Goal: Task Accomplishment & Management: Complete application form

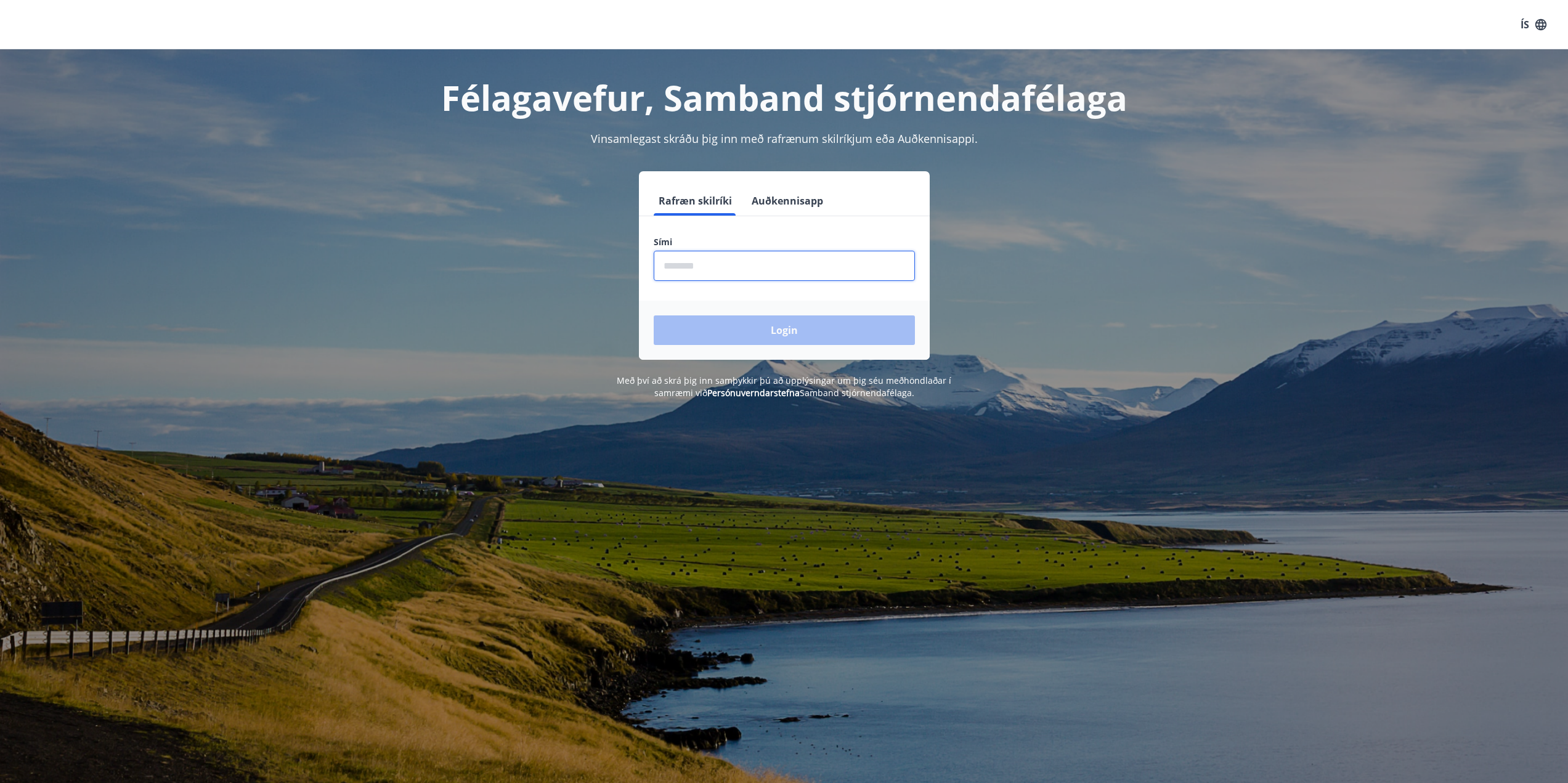
click at [675, 270] on input "phone" at bounding box center [784, 265] width 261 height 30
type input "********"
click at [654, 316] on button "Login" at bounding box center [784, 330] width 261 height 29
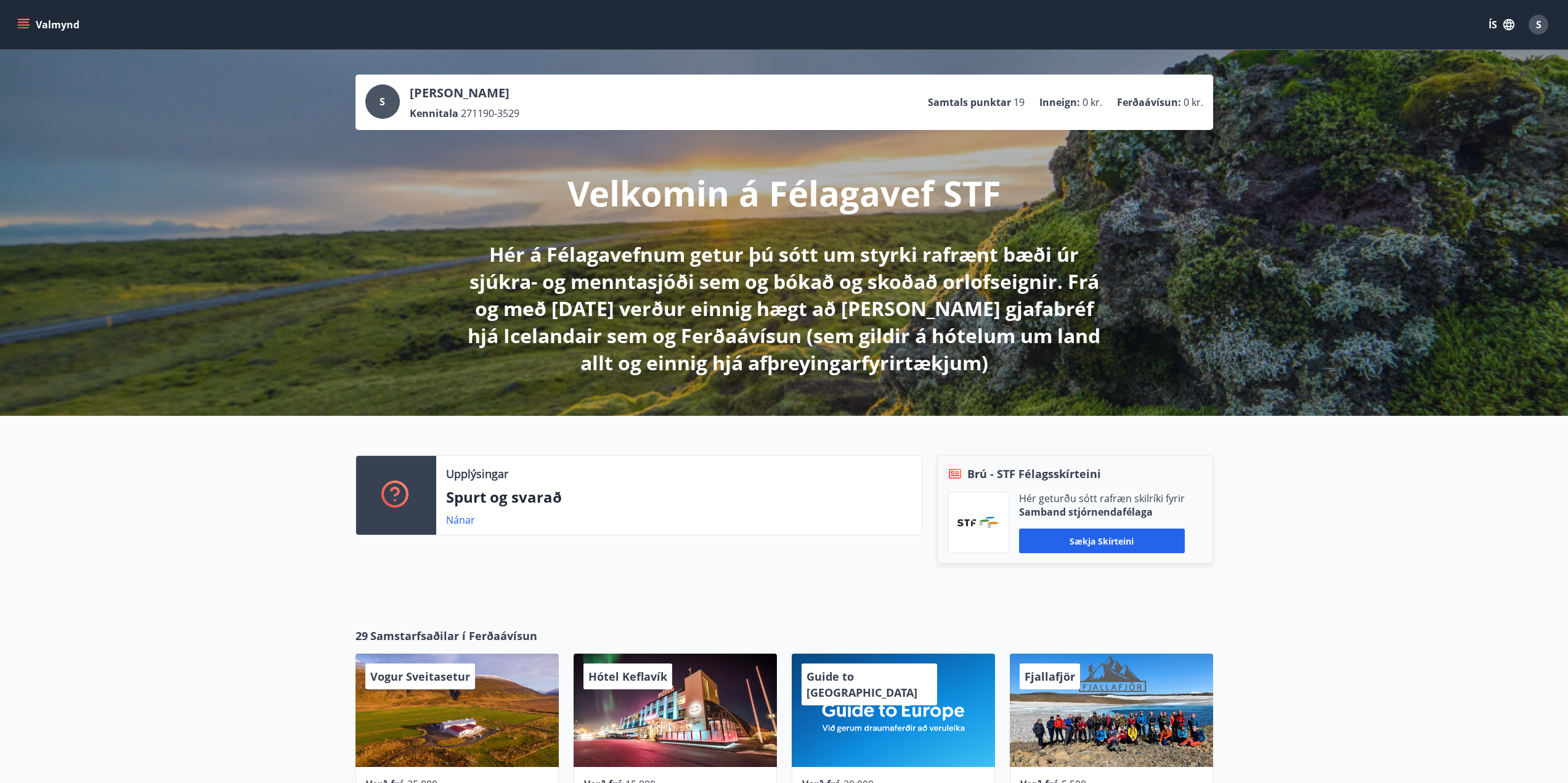
click at [15, 24] on button "Valmynd" at bounding box center [50, 24] width 70 height 22
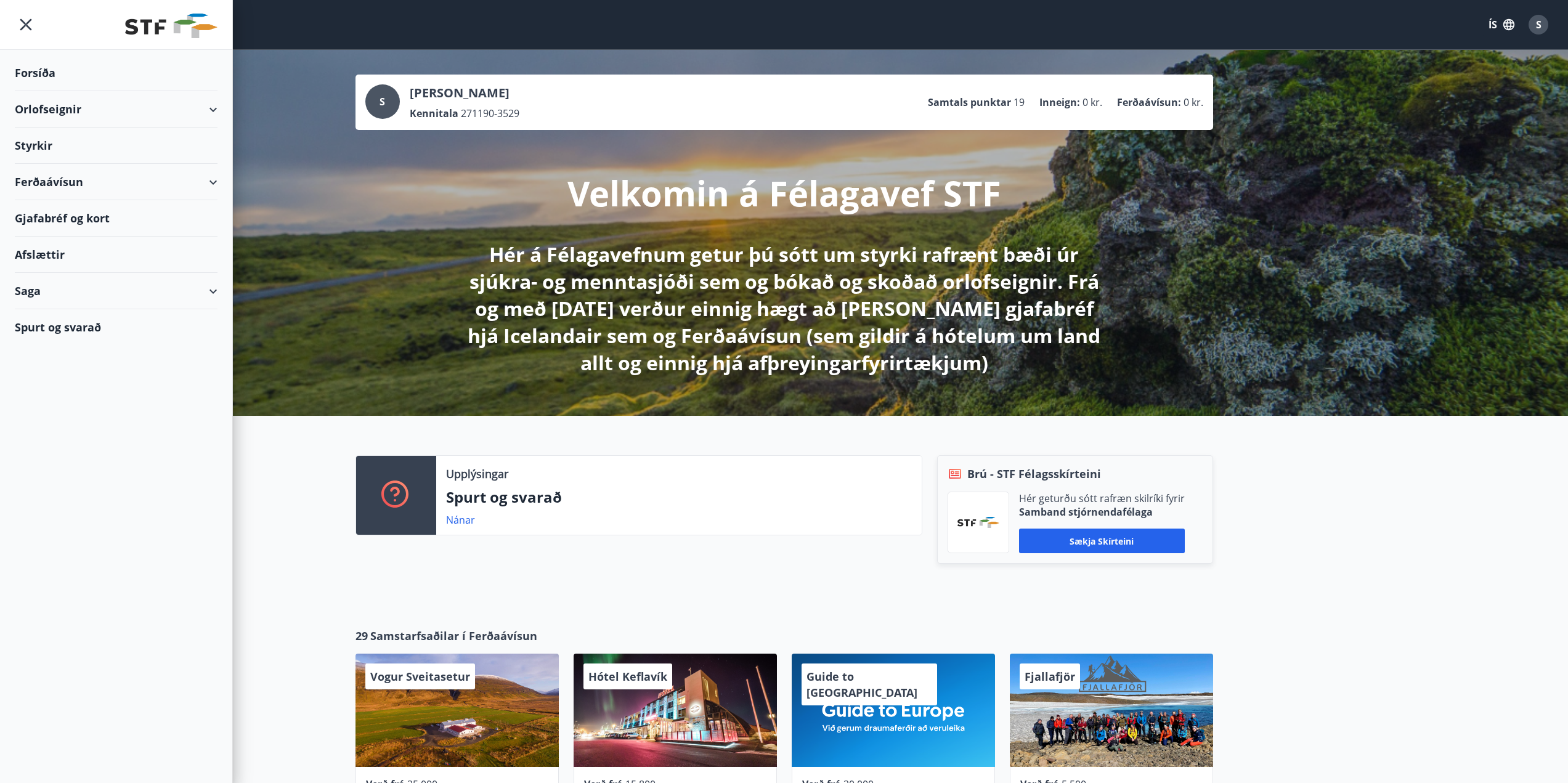
click at [39, 148] on div "Styrkir" at bounding box center [116, 146] width 203 height 36
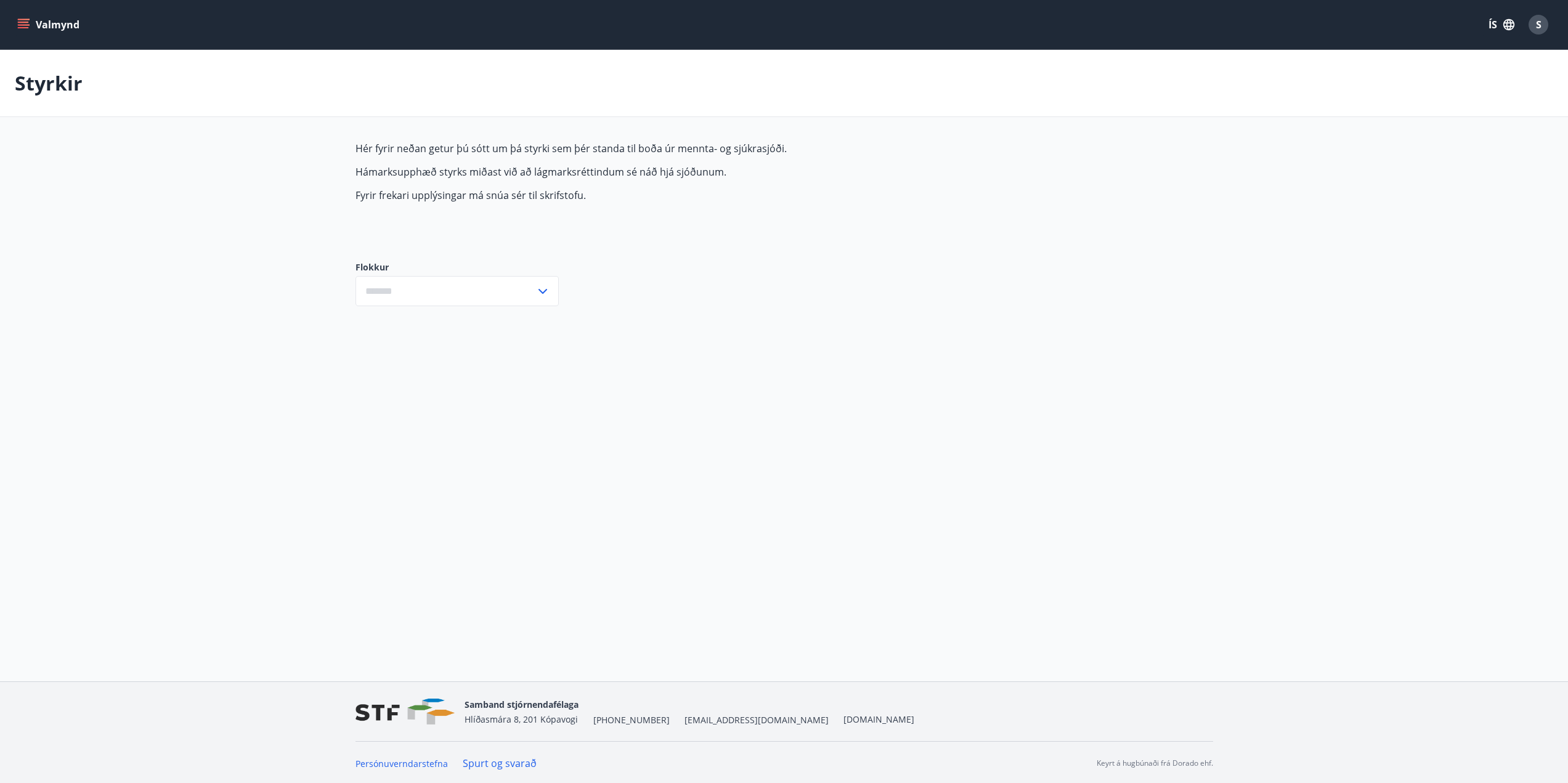
type input "***"
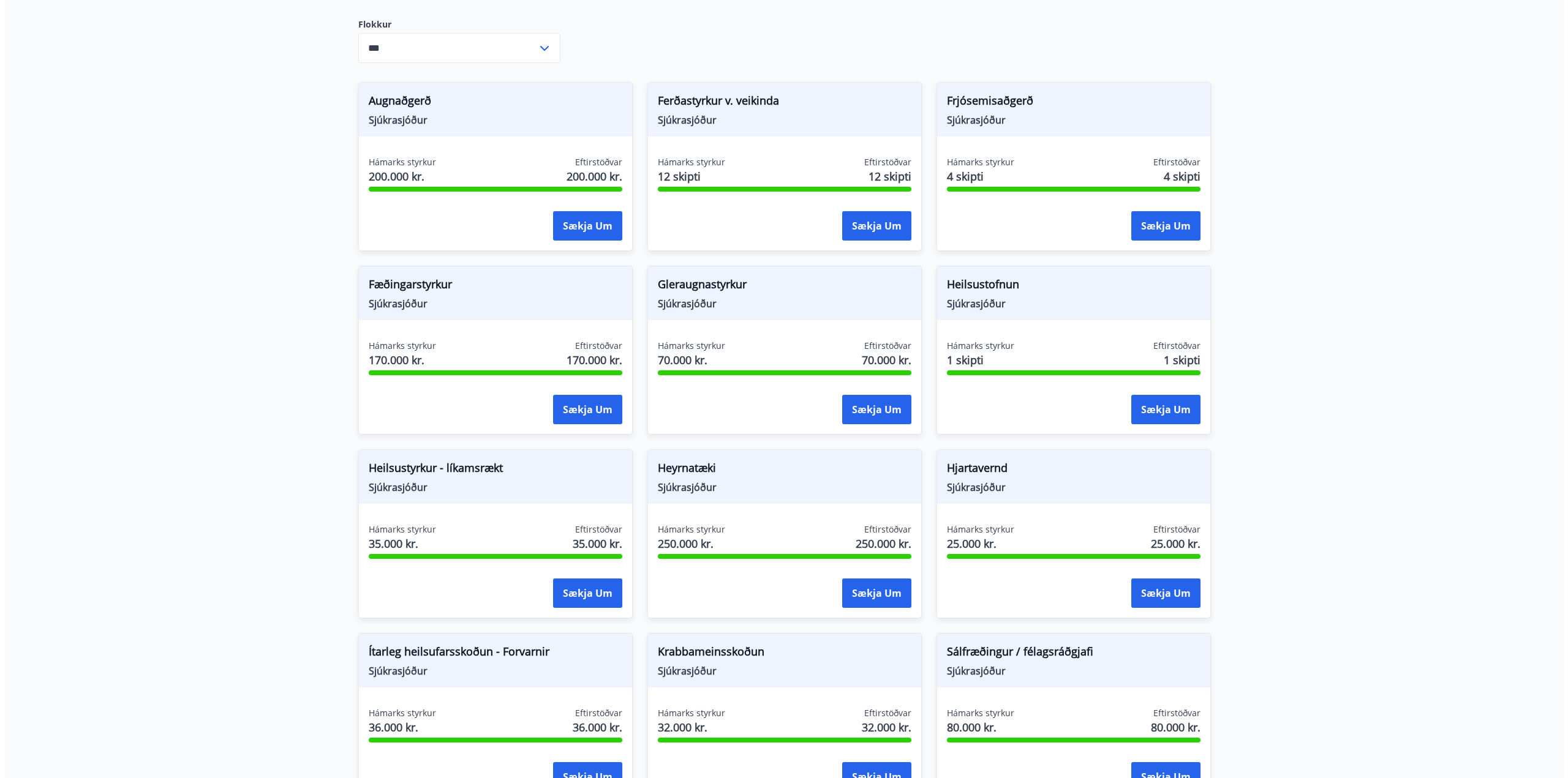
scroll to position [245, 0]
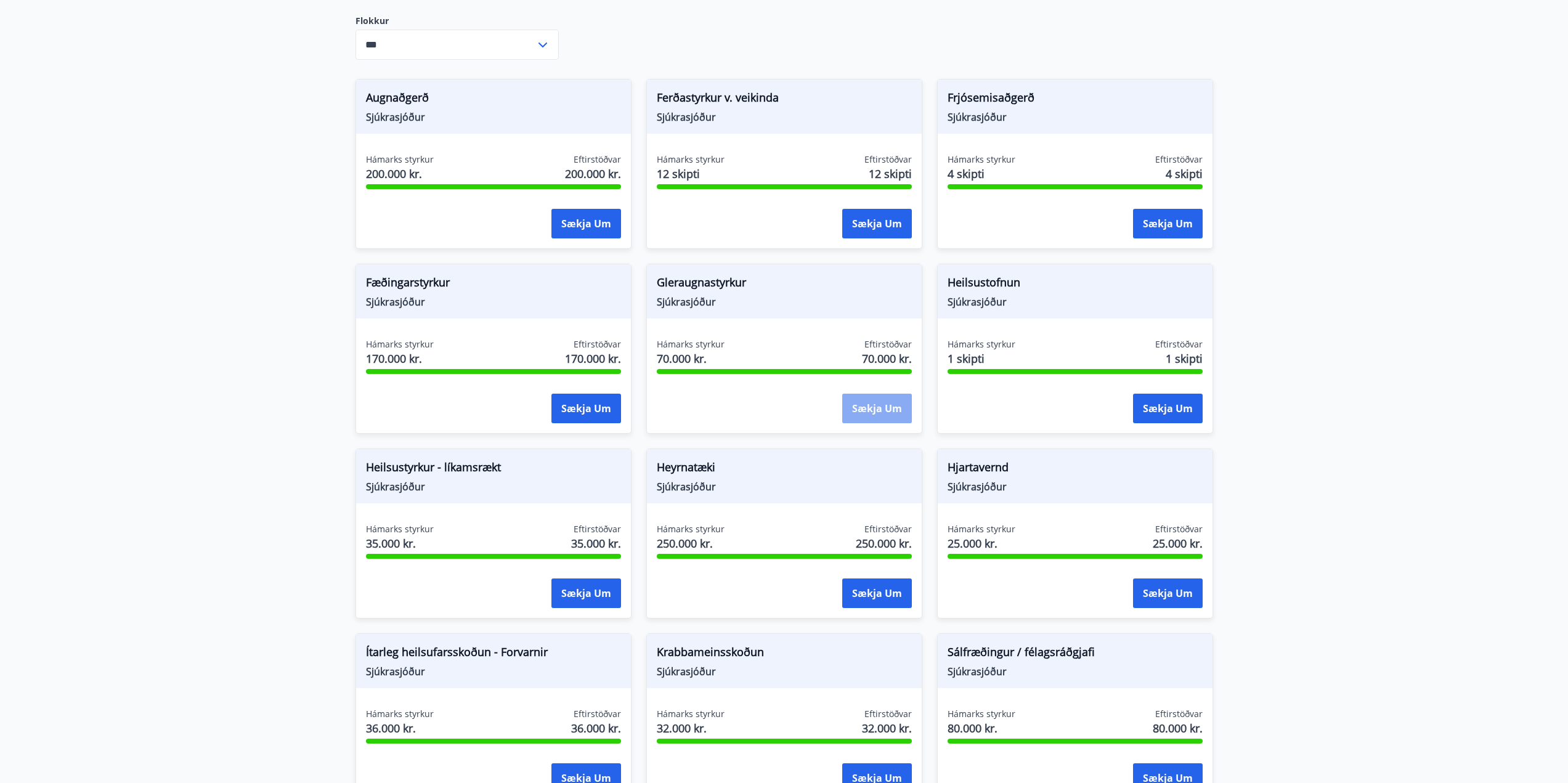
click at [877, 409] on button "Sækja um" at bounding box center [877, 409] width 70 height 29
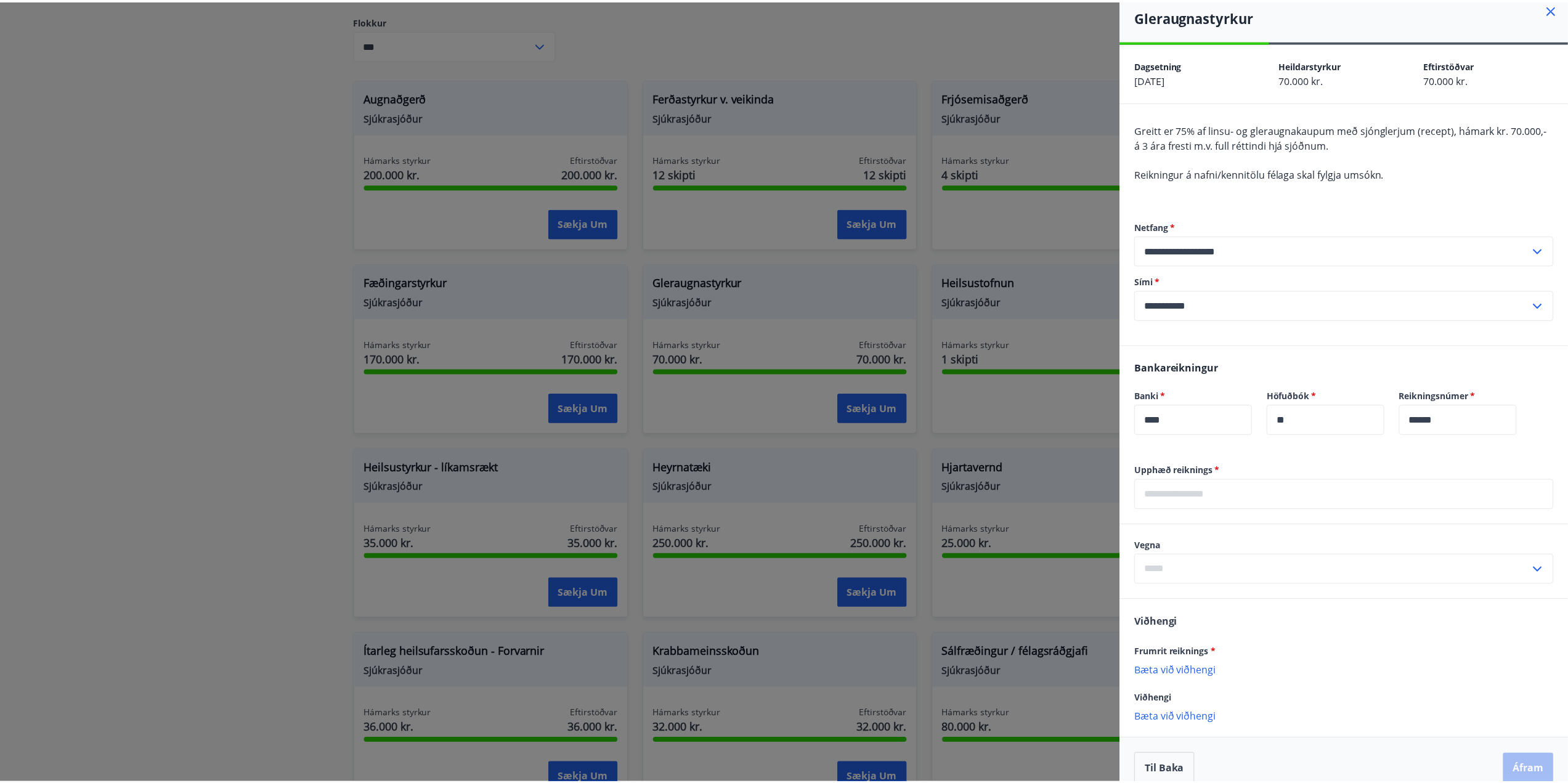
scroll to position [0, 0]
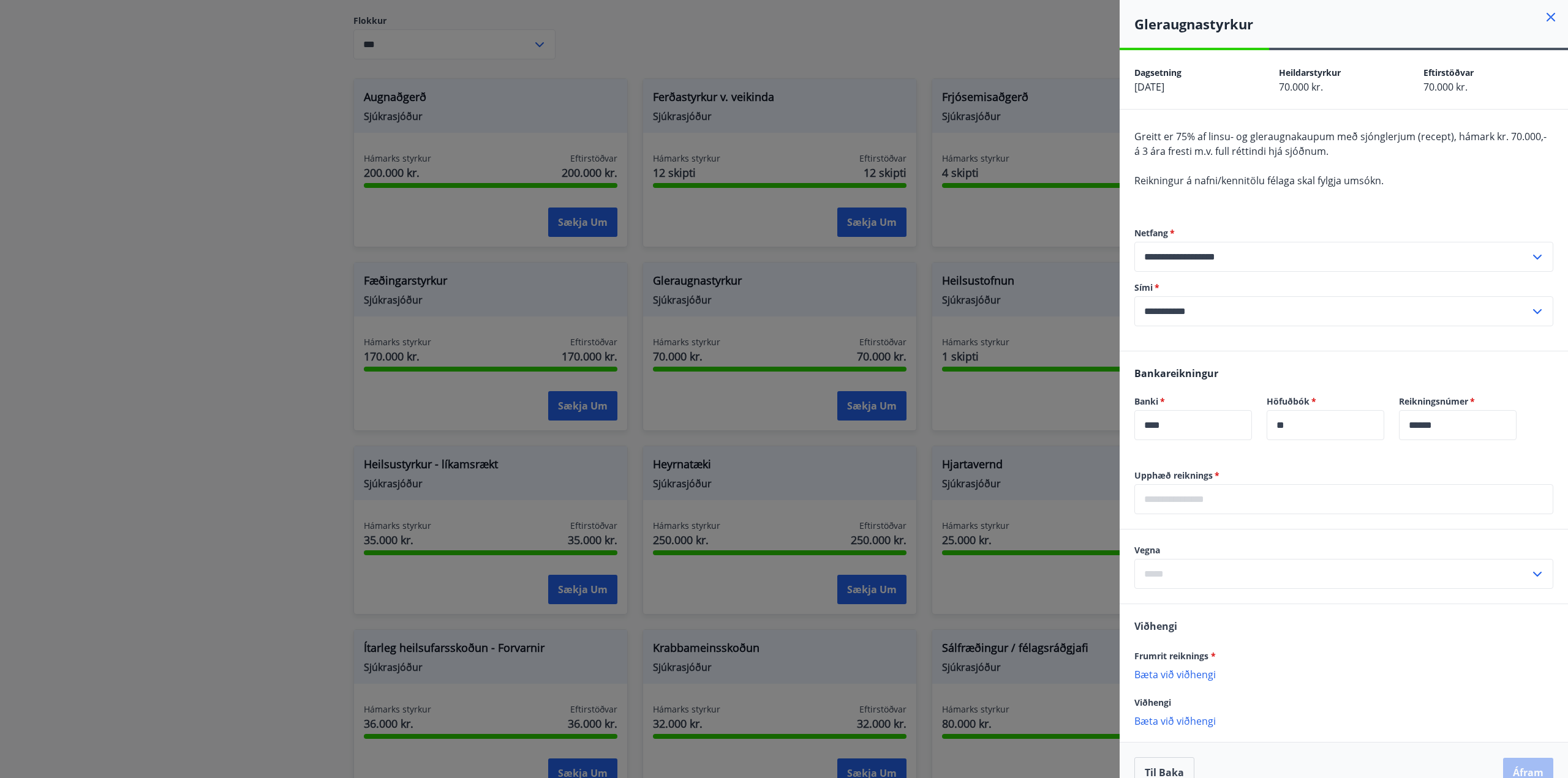
click at [1544, 21] on icon at bounding box center [1551, 17] width 15 height 15
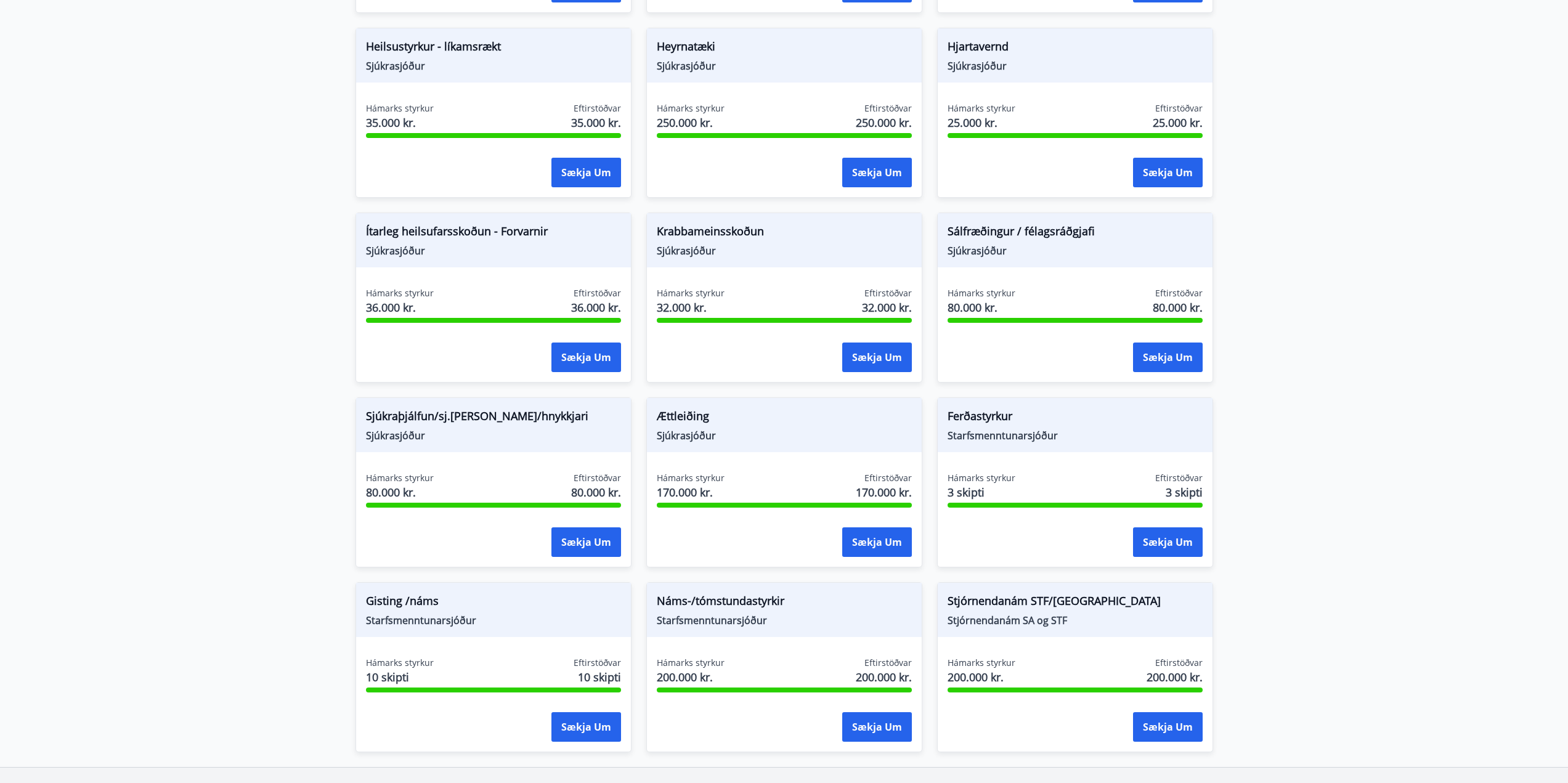
scroll to position [678, 0]
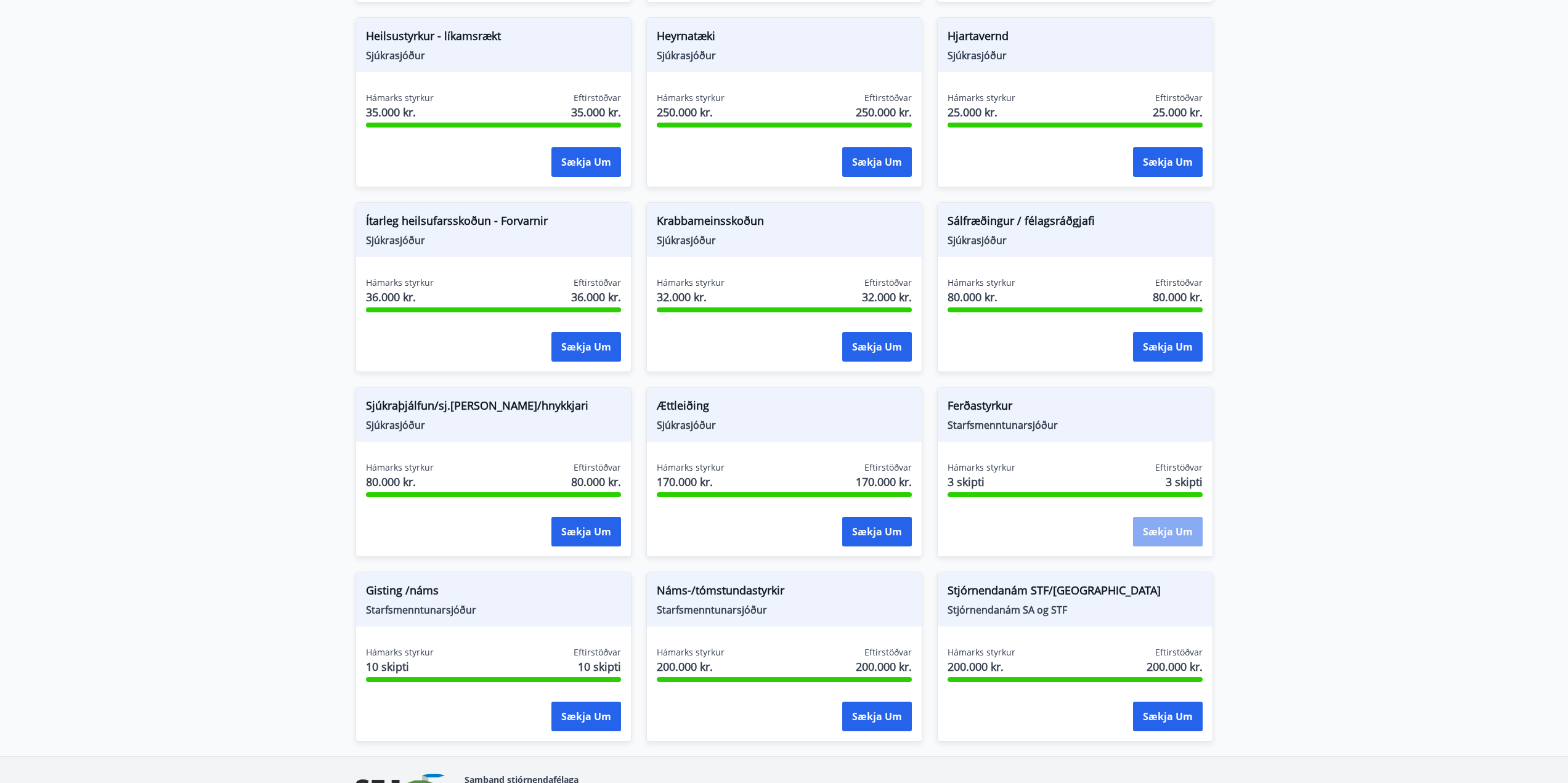
click at [1164, 532] on button "Sækja um" at bounding box center [1168, 532] width 70 height 29
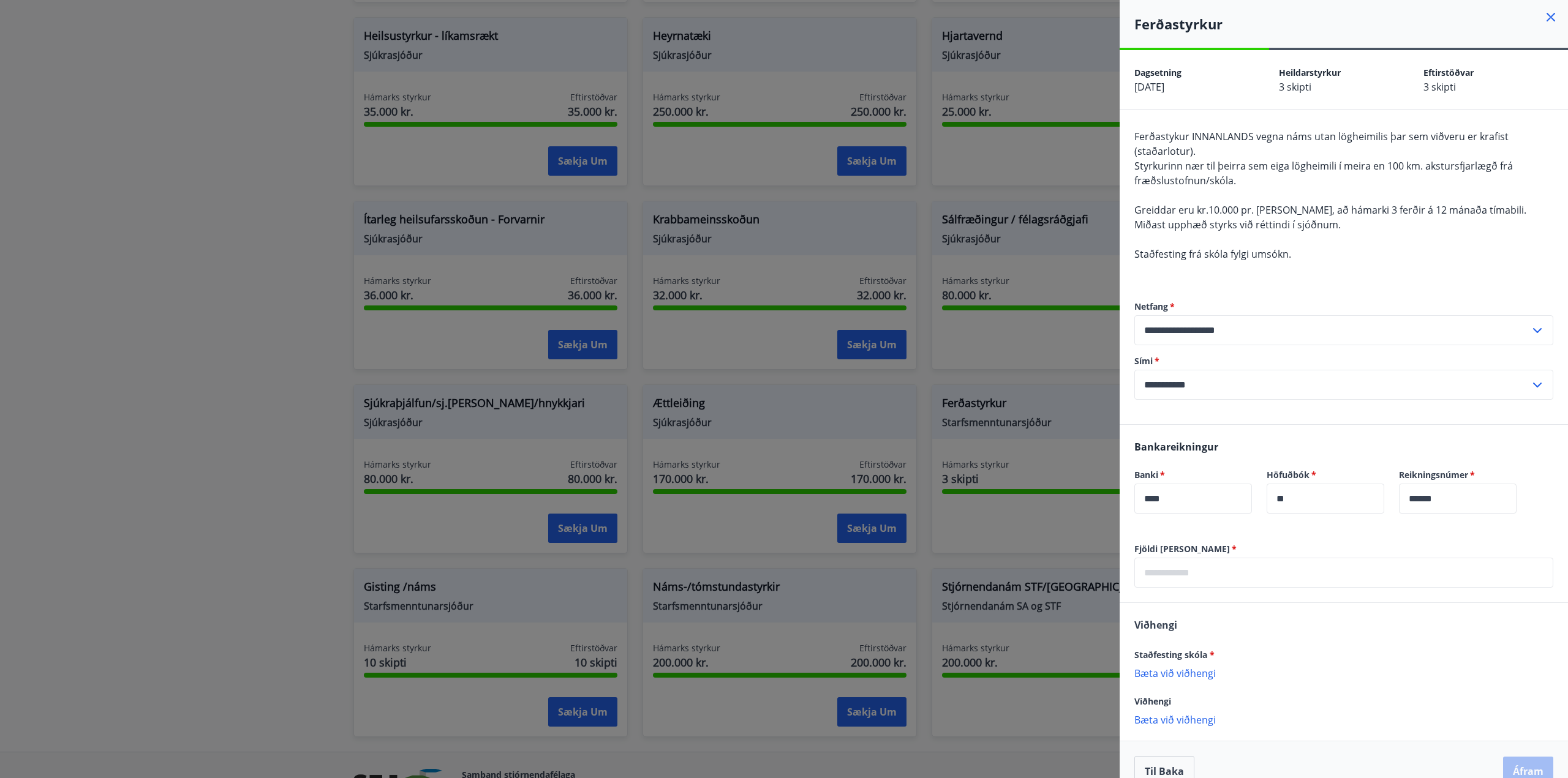
click at [273, 468] on div at bounding box center [784, 389] width 1568 height 778
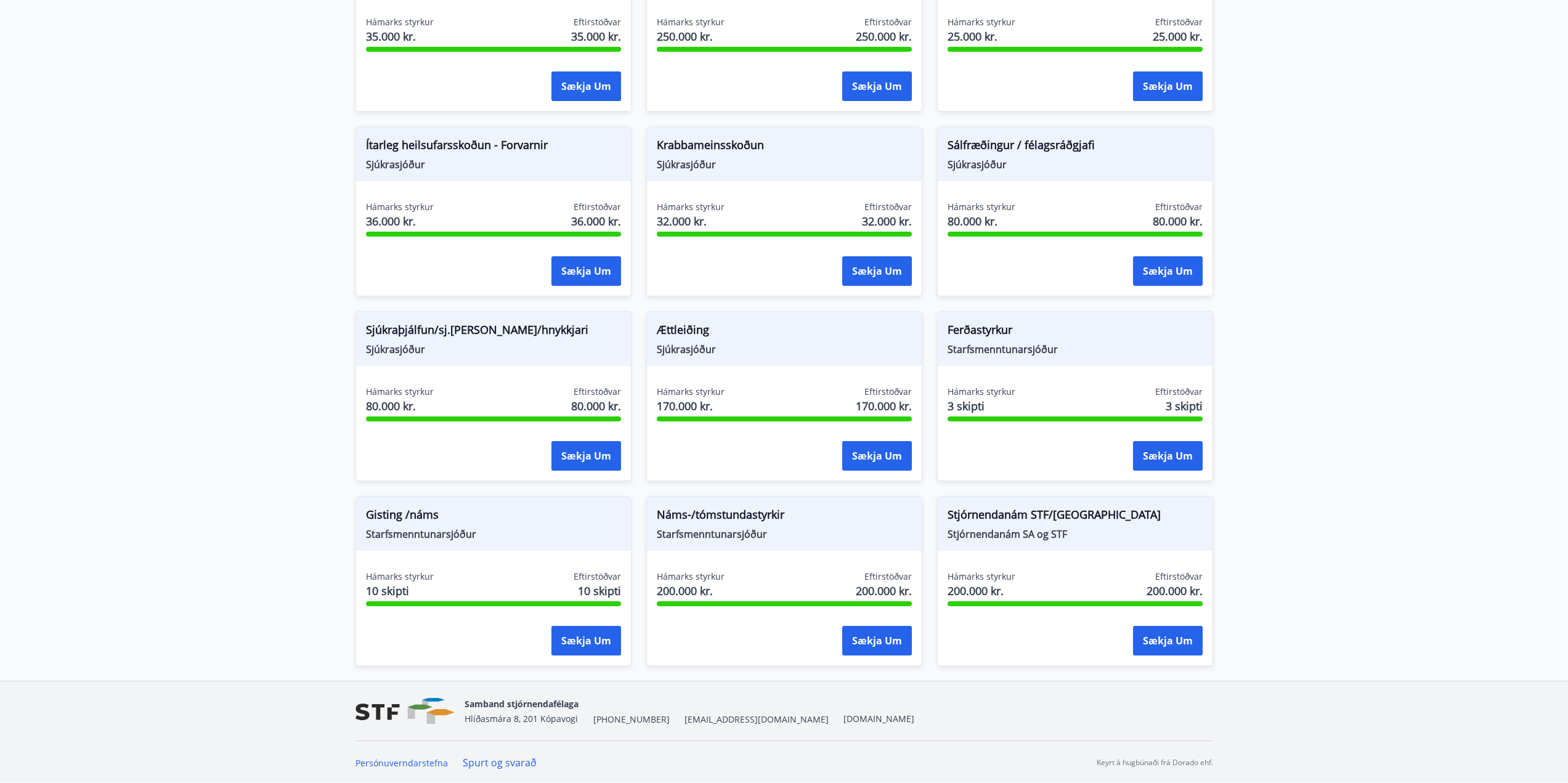
scroll to position [755, 0]
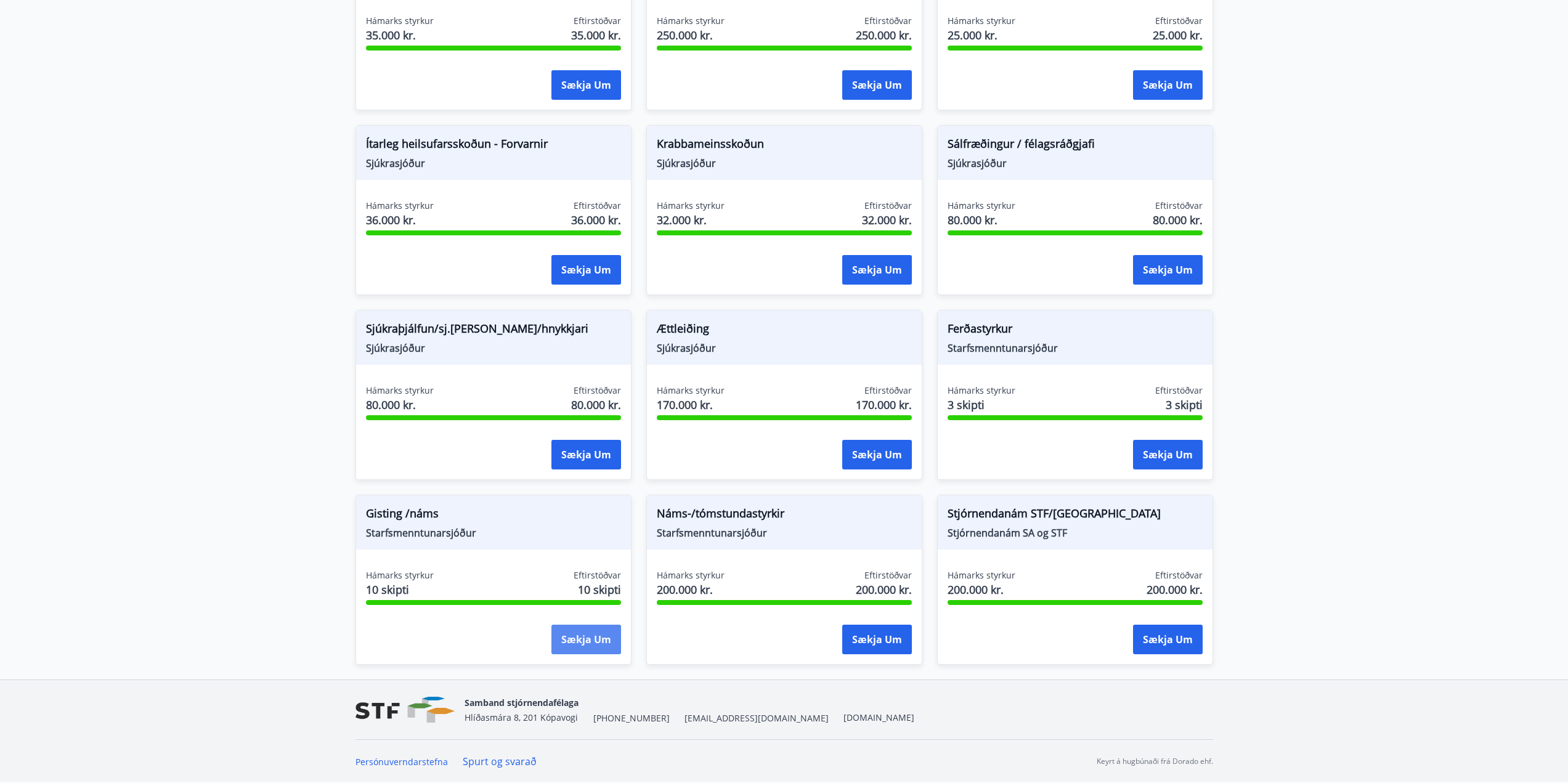
click at [578, 641] on button "Sækja um" at bounding box center [586, 639] width 70 height 29
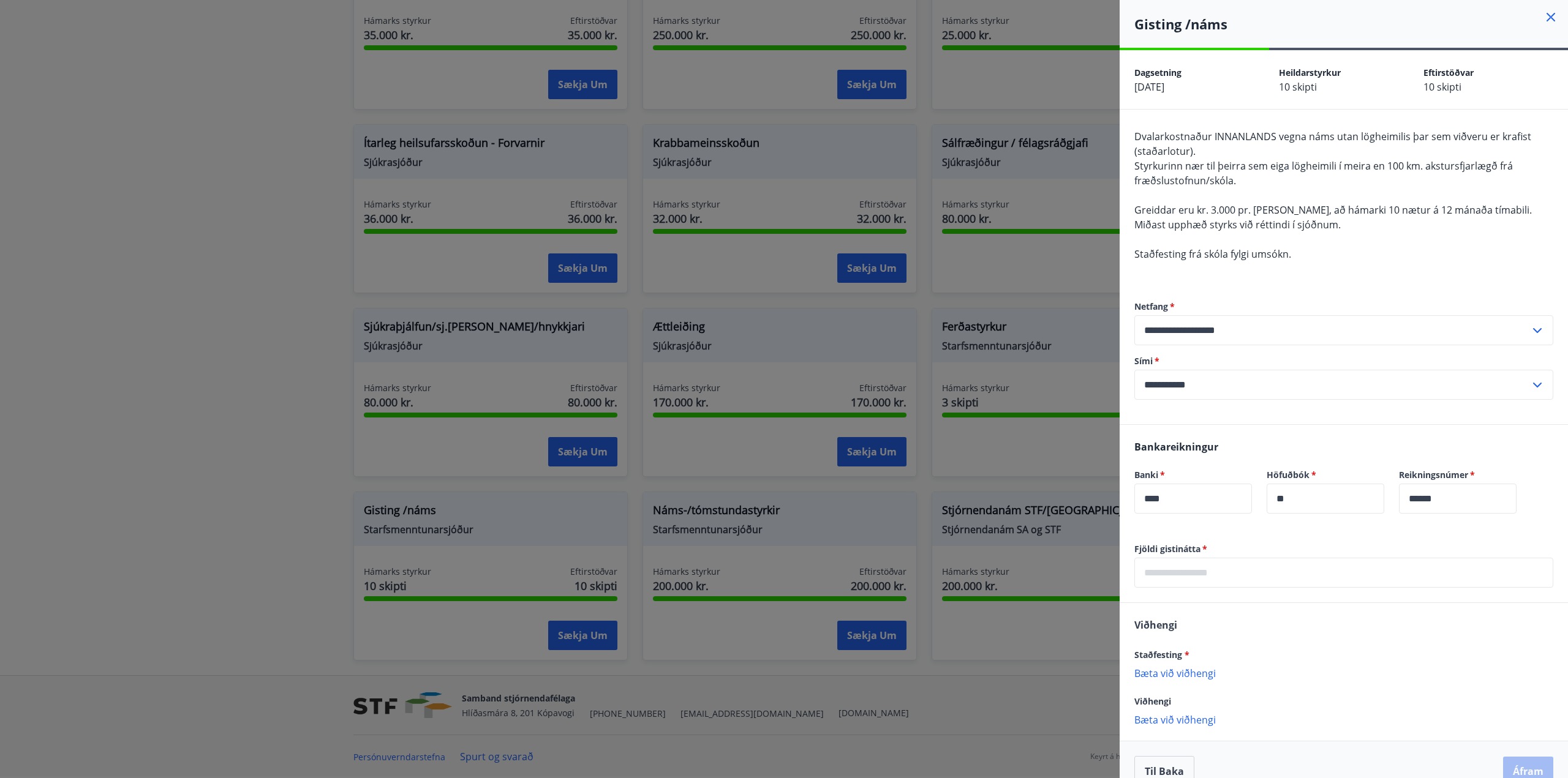
click at [713, 503] on div at bounding box center [784, 389] width 1568 height 778
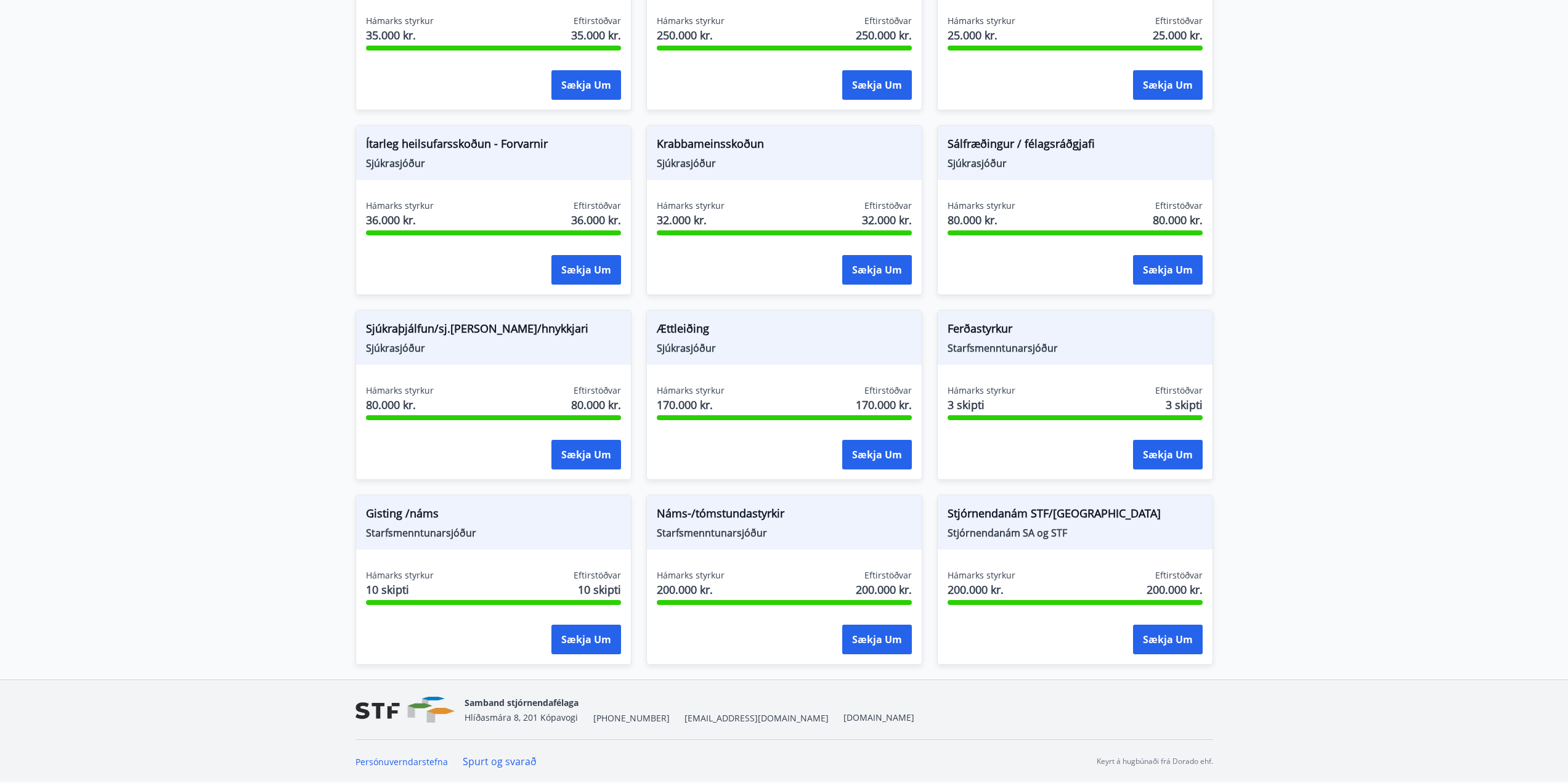
click at [719, 513] on span "Náms-/tómstundastyrkir" at bounding box center [784, 515] width 255 height 21
click at [879, 641] on button "Sækja um" at bounding box center [877, 639] width 70 height 29
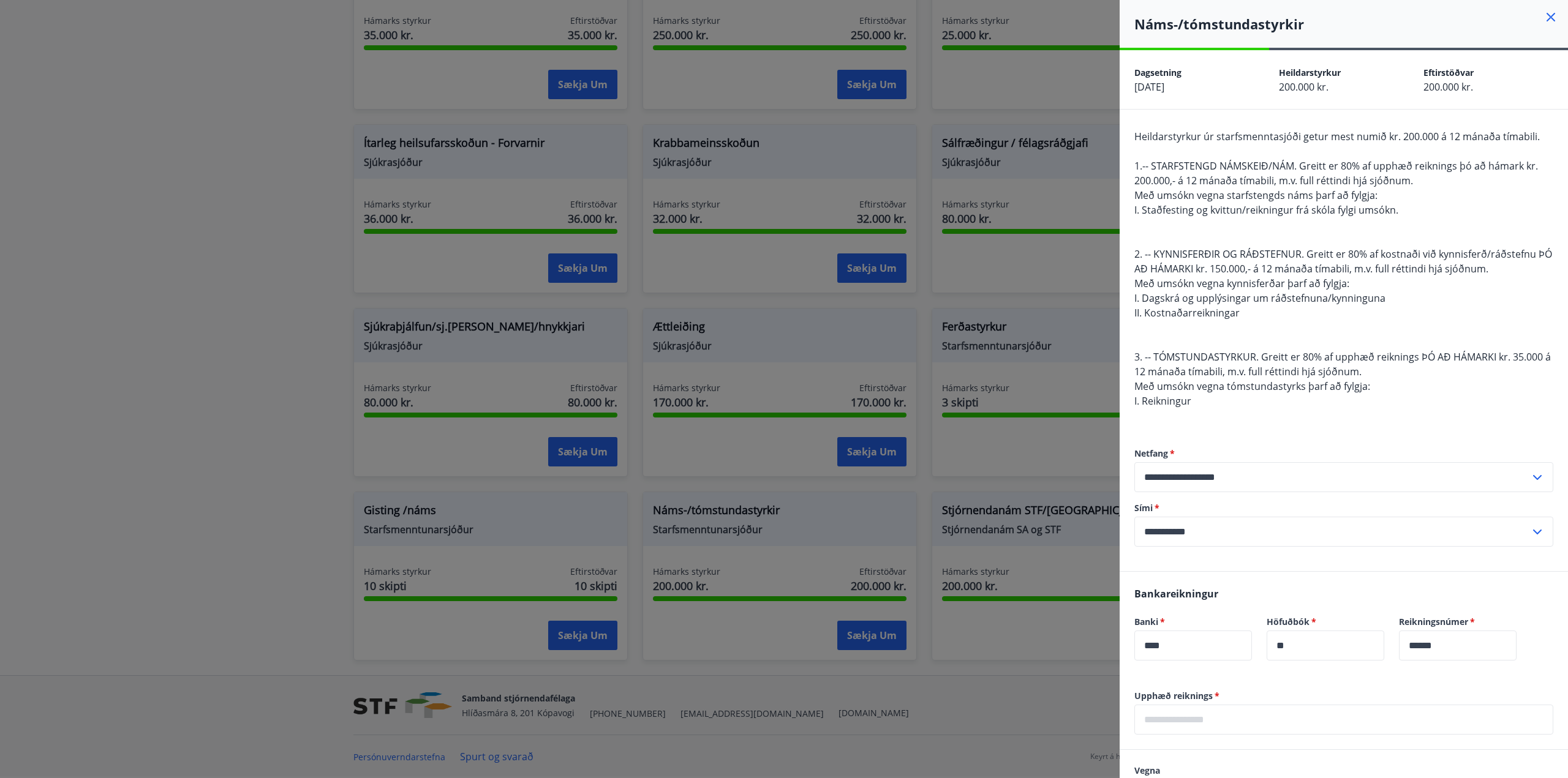
click at [223, 300] on div at bounding box center [784, 389] width 1568 height 778
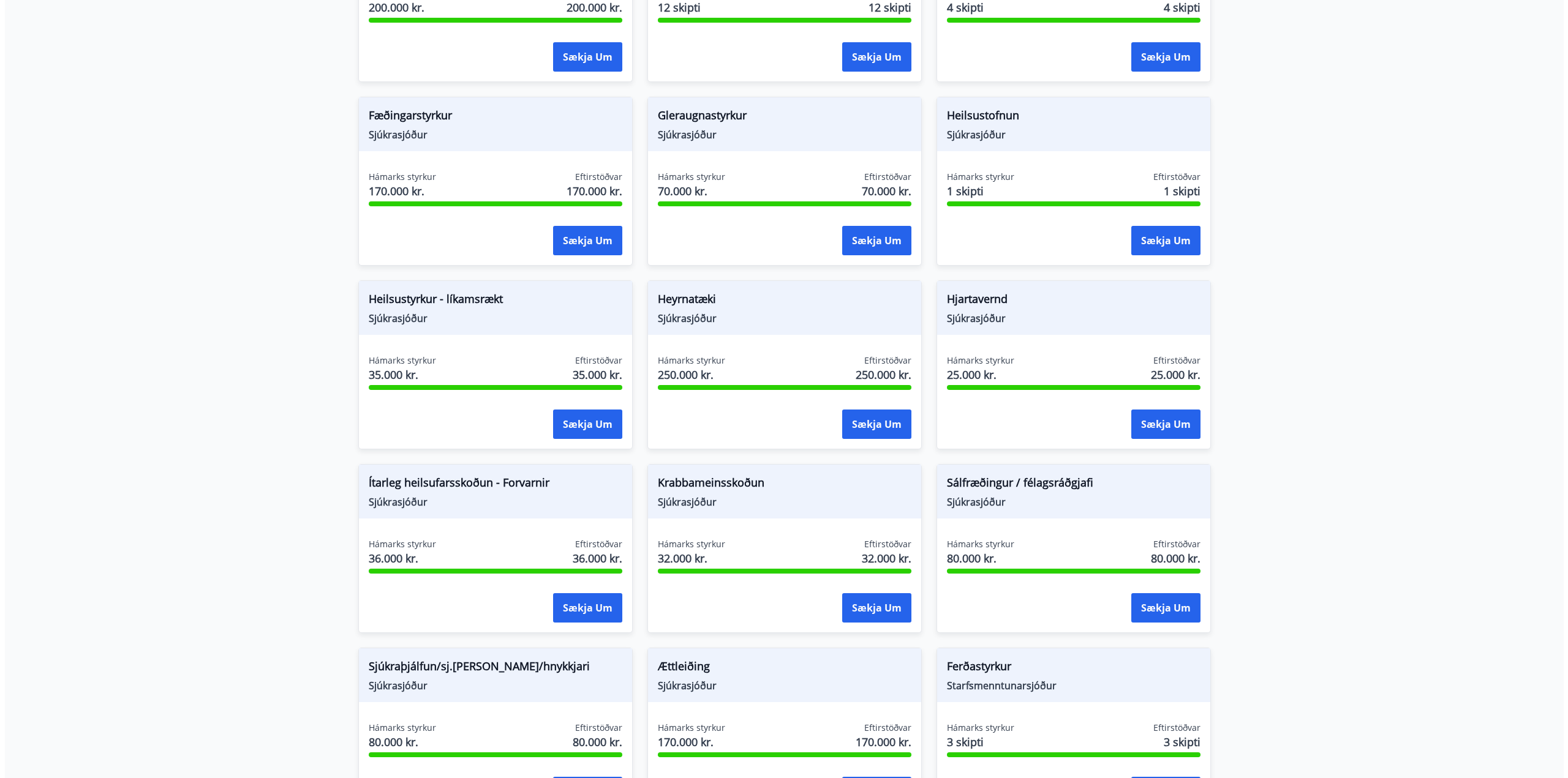
scroll to position [382, 0]
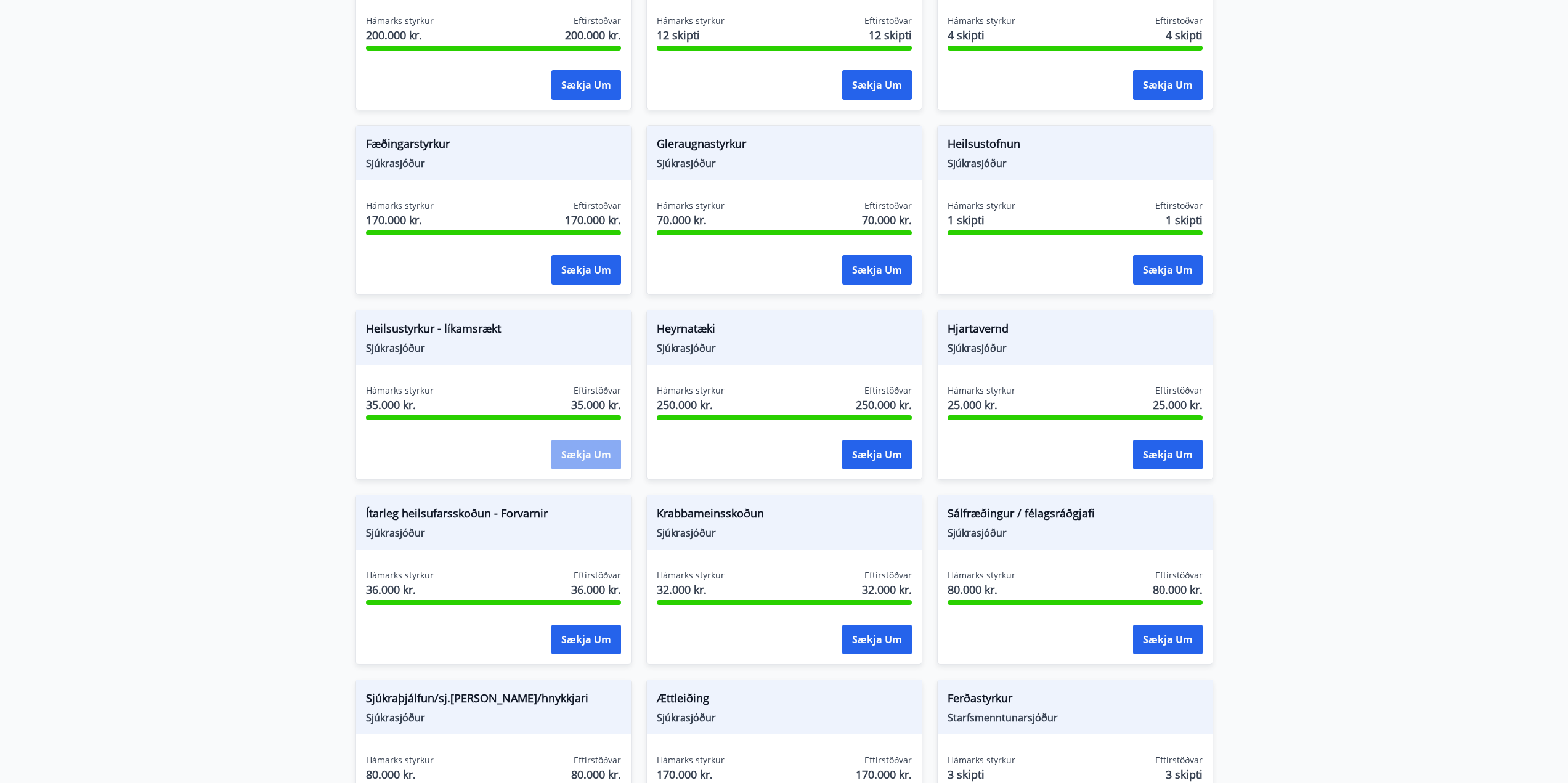
click at [587, 458] on button "Sækja um" at bounding box center [586, 455] width 70 height 29
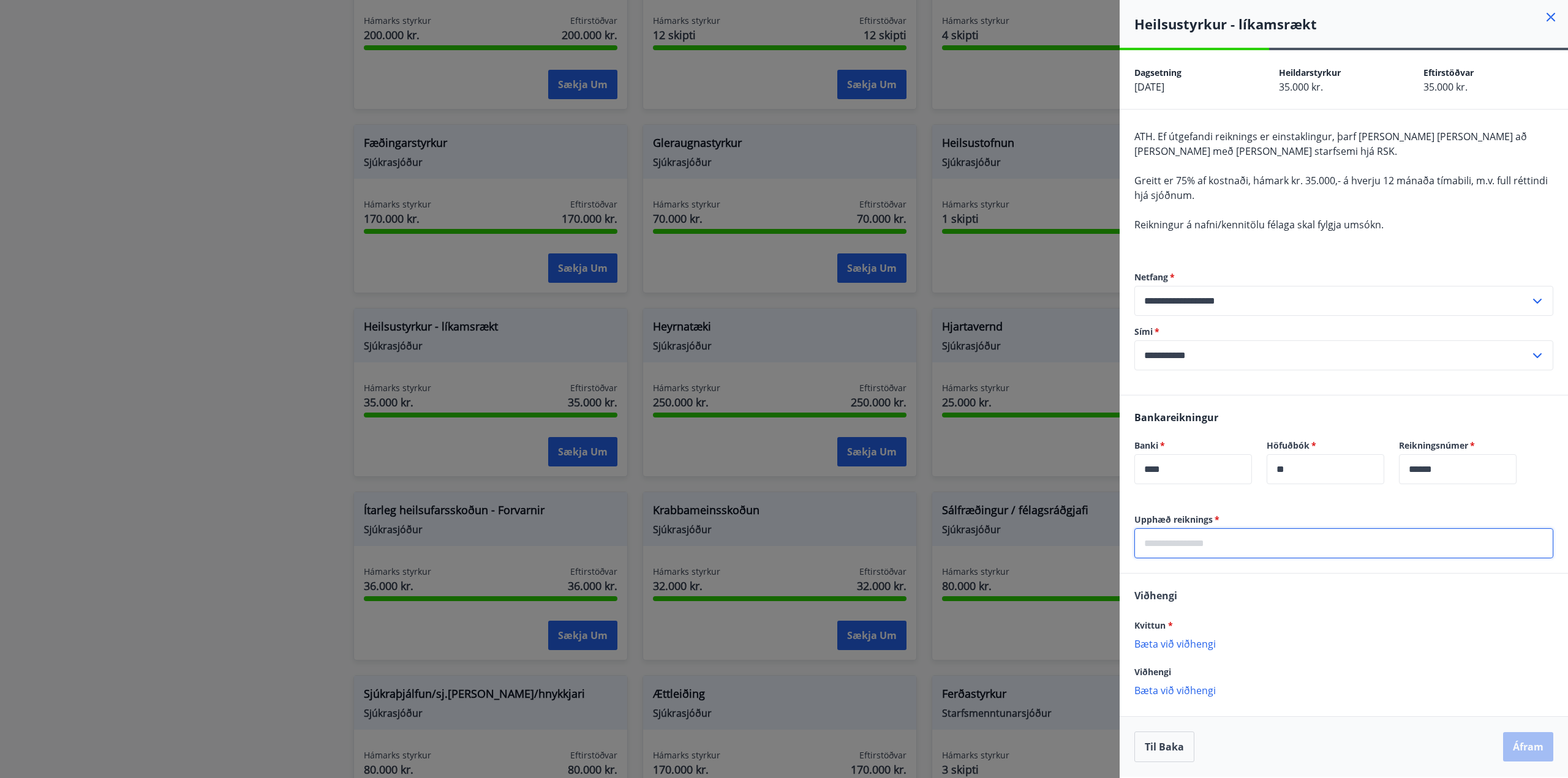
click at [1173, 543] on input "text" at bounding box center [1344, 543] width 419 height 30
type input "******"
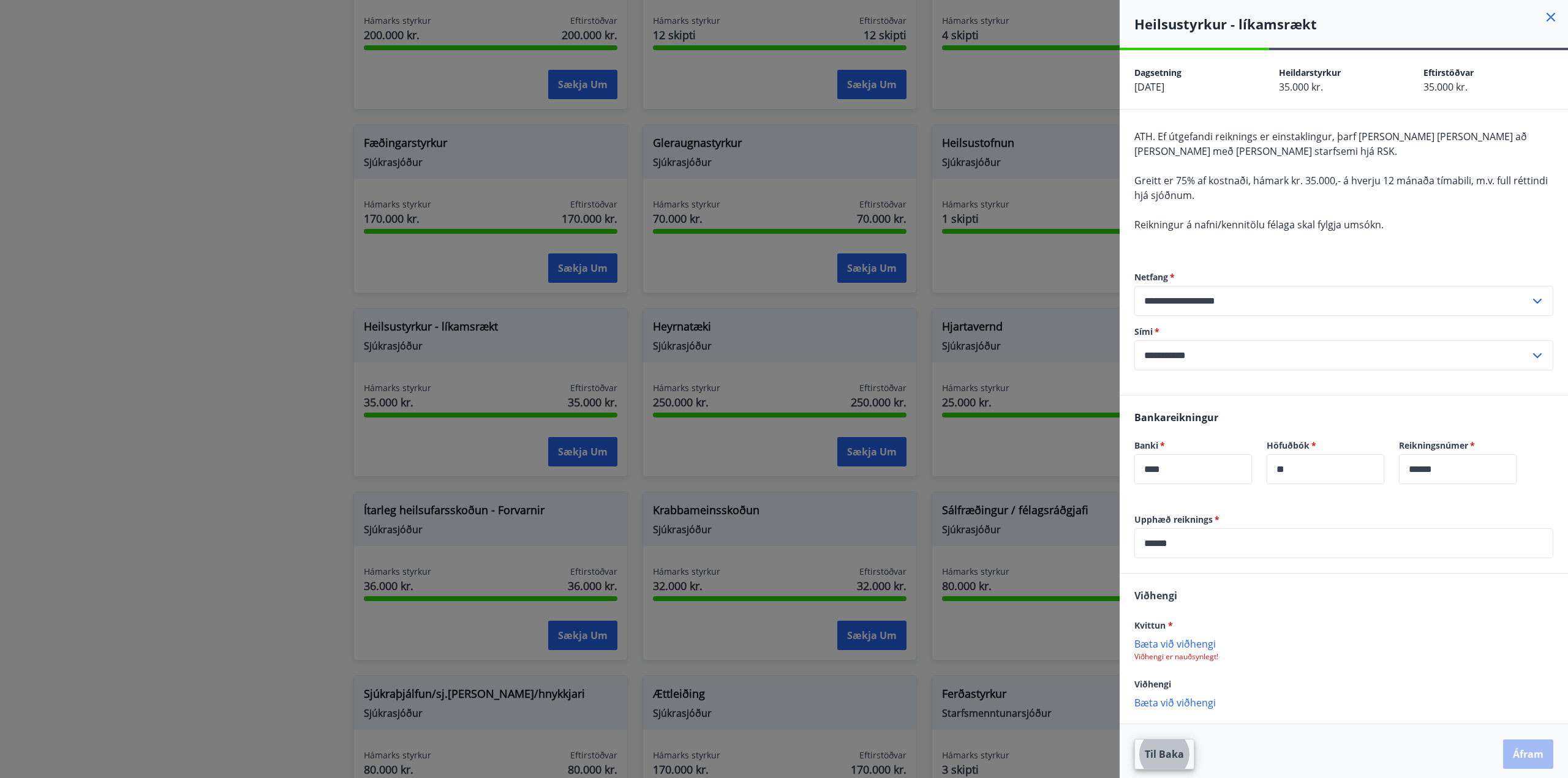
scroll to position [6, 0]
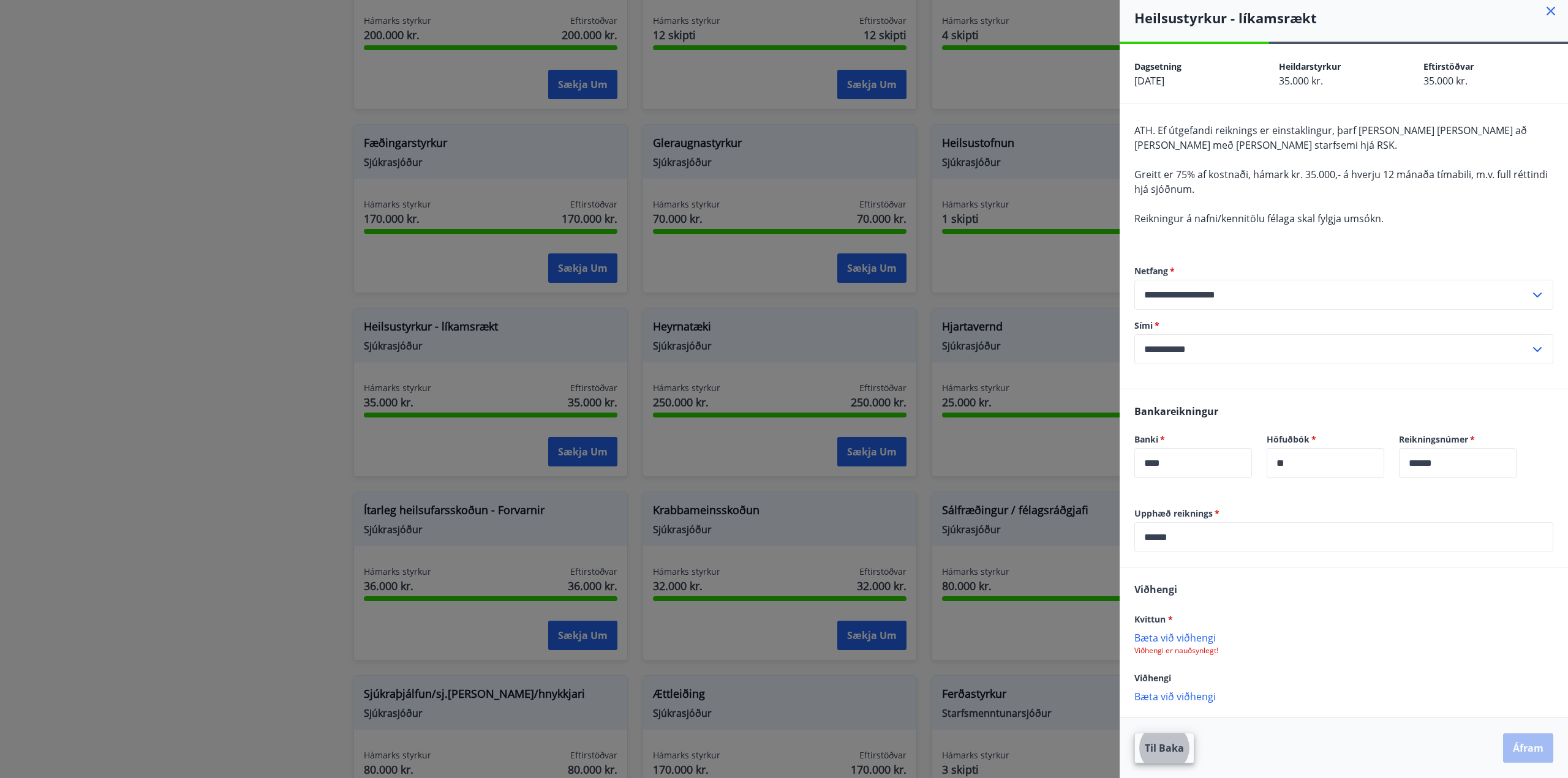
click at [1157, 639] on p "Bæta við viðhengi" at bounding box center [1344, 637] width 419 height 12
click at [1183, 637] on p "Bæta við viðhengi" at bounding box center [1344, 637] width 419 height 12
click at [1511, 749] on button "Áfram" at bounding box center [1528, 750] width 50 height 29
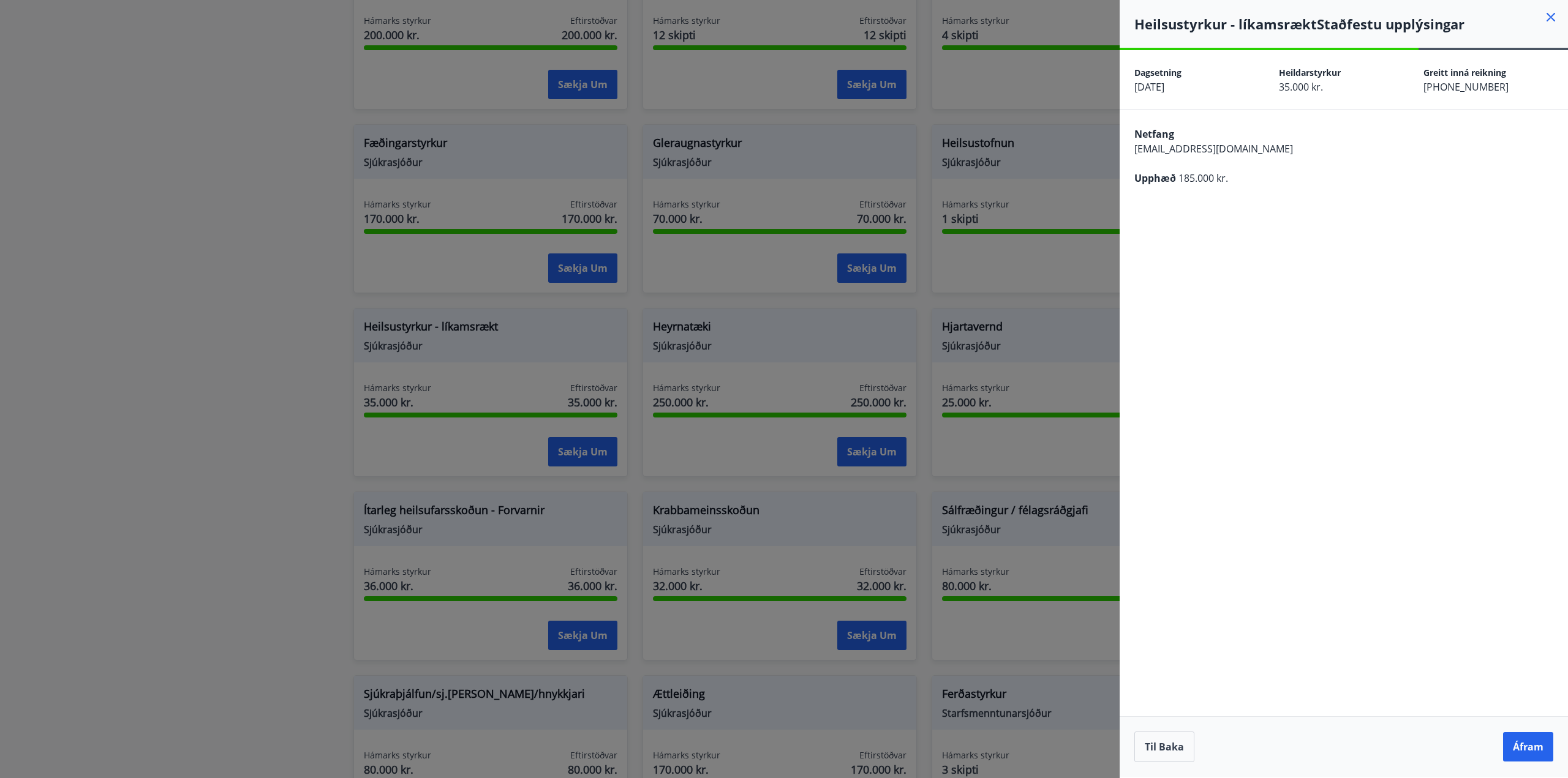
scroll to position [0, 0]
click at [1517, 745] on button "Áfram" at bounding box center [1528, 747] width 50 height 29
